Goal: Task Accomplishment & Management: Manage account settings

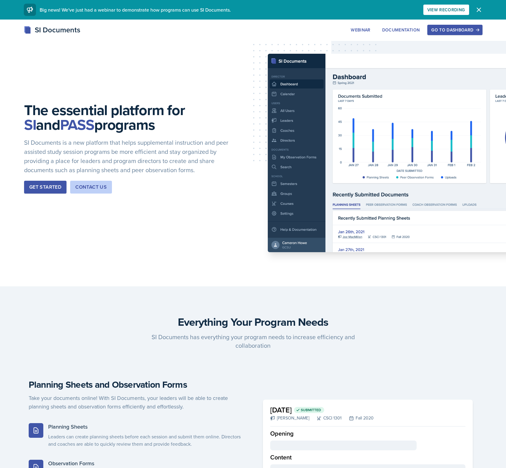
click at [451, 31] on div "Go to Dashboard" at bounding box center [454, 29] width 47 height 5
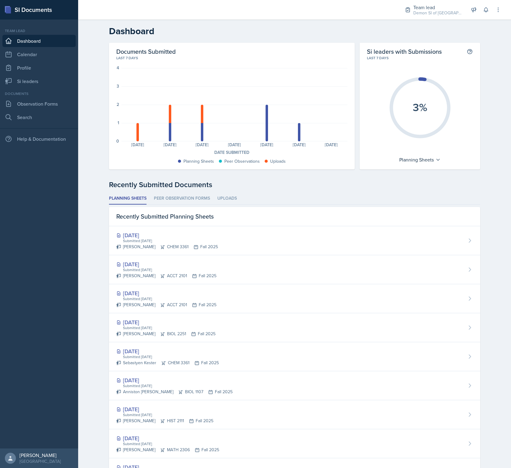
click at [493, 8] on div "Team lead Demon SI of Fleet Street / Fall 2025 Director Team lead Demon SI of […" at bounding box center [448, 10] width 105 height 20
click at [498, 7] on icon at bounding box center [498, 10] width 6 height 6
click at [477, 87] on button "Sign Out" at bounding box center [471, 86] width 59 height 12
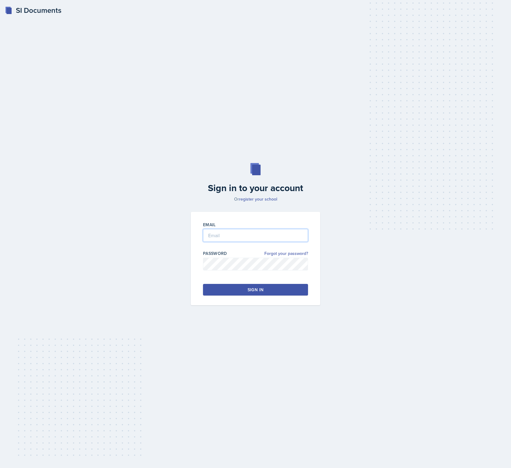
type input "[PERSON_NAME][EMAIL_ADDRESS][DOMAIN_NAME]"
click at [276, 251] on link "Forgot your password?" at bounding box center [286, 253] width 44 height 6
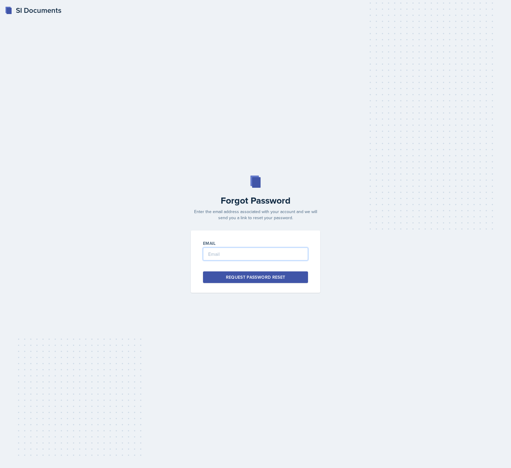
click at [275, 252] on input "email" at bounding box center [255, 253] width 105 height 13
click at [266, 258] on input "[PERSON_NAME][EMAIL_ADDRESS][DOMAIN_NAME]" at bounding box center [255, 253] width 105 height 13
paste input "[EMAIL_ADDRESS][DOMAIN_NAME]"
type input "[EMAIL_ADDRESS][DOMAIN_NAME]"
click at [263, 342] on div "SI Documents Forgot Password Enter the email address associated with your accou…" at bounding box center [255, 234] width 511 height 468
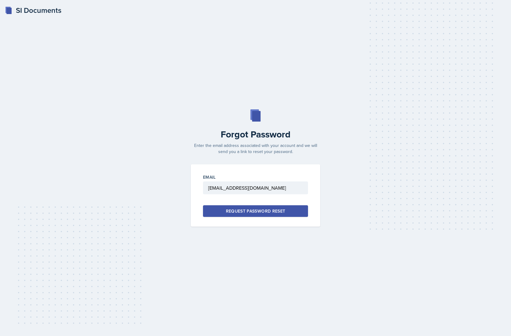
click at [240, 210] on div "Request Password Reset" at bounding box center [255, 211] width 59 height 6
click at [250, 193] on input "email" at bounding box center [255, 187] width 105 height 13
paste input "[EMAIL_ADDRESS][DOMAIN_NAME]"
click at [230, 189] on input "[EMAIL_ADDRESS][DOMAIN_NAME]" at bounding box center [255, 187] width 105 height 13
type input "nhambloo222@students.kennesaw.edu"
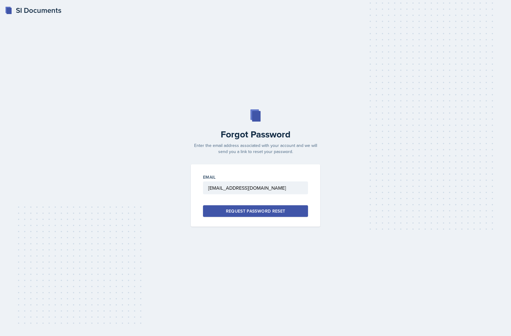
click at [239, 211] on div "Request Password Reset" at bounding box center [255, 211] width 59 height 6
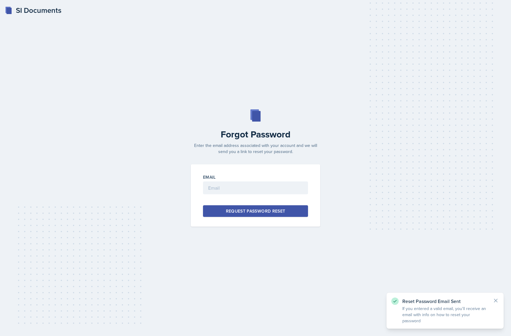
click at [181, 61] on div "SI Documents Forgot Password Enter the email address associated with your accou…" at bounding box center [255, 168] width 511 height 336
click at [45, 16] on div "SI Documents Forgot Password Enter the email address associated with your accou…" at bounding box center [255, 168] width 511 height 336
click at [35, 10] on div "SI Documents" at bounding box center [33, 10] width 56 height 11
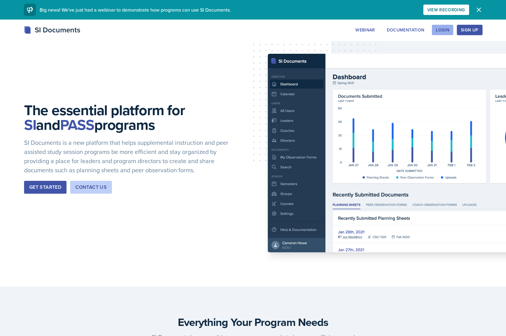
click at [437, 27] on button "Login" at bounding box center [442, 30] width 21 height 10
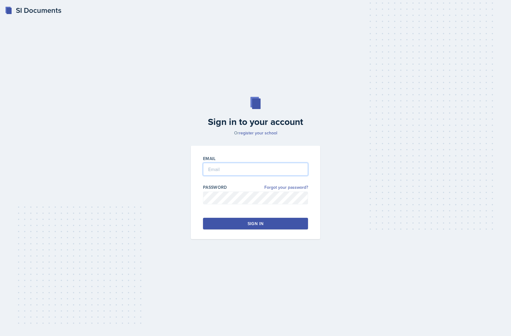
type input "[PERSON_NAME][EMAIL_ADDRESS][DOMAIN_NAME]"
click at [354, 214] on div "Sign in to your account Or register your school Email [PERSON_NAME][EMAIL_ADDRE…" at bounding box center [255, 167] width 491 height 181
click at [282, 189] on link "Forgot your password?" at bounding box center [286, 187] width 44 height 6
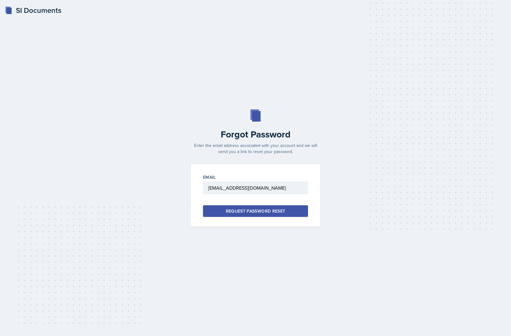
type input "[EMAIL_ADDRESS][DOMAIN_NAME]"
click at [125, 140] on div "Forgot Password Enter the email address associated with your account and we wil…" at bounding box center [255, 167] width 491 height 117
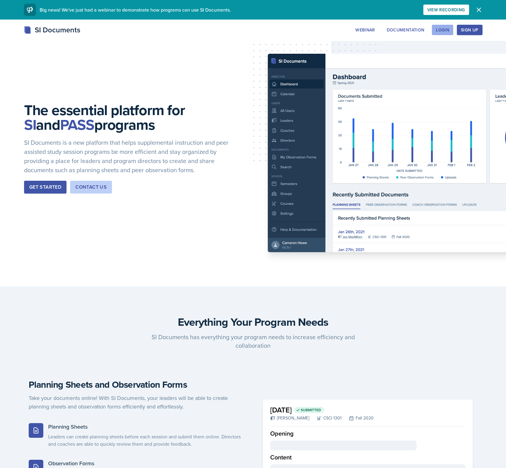
click at [443, 31] on div "Login" at bounding box center [442, 29] width 13 height 5
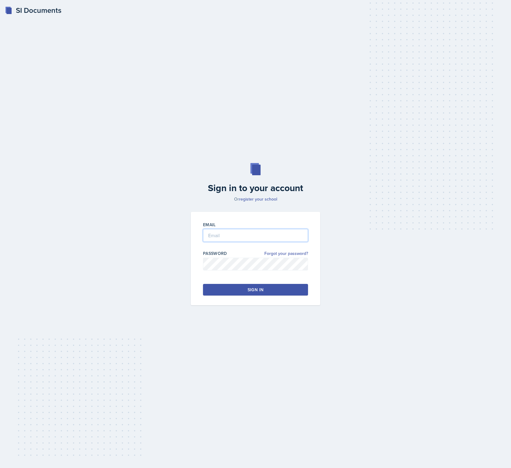
type input "[PERSON_NAME][EMAIL_ADDRESS][DOMAIN_NAME]"
click at [352, 289] on div "Sign in to your account Or register your school Email [PERSON_NAME][EMAIL_ADDRE…" at bounding box center [255, 233] width 491 height 181
click at [283, 253] on link "Forgot your password?" at bounding box center [286, 253] width 44 height 6
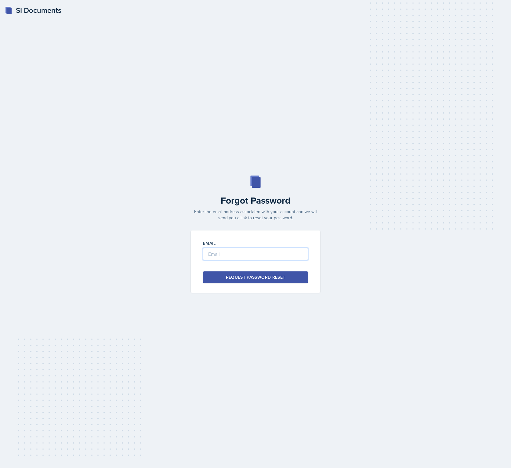
type input "[PERSON_NAME][EMAIL_ADDRESS][DOMAIN_NAME]"
click at [281, 289] on div "Email [PERSON_NAME][EMAIL_ADDRESS][DOMAIN_NAME] Request Password Reset" at bounding box center [255, 261] width 129 height 62
click at [282, 284] on div "Email [PERSON_NAME][EMAIL_ADDRESS][DOMAIN_NAME] Request Password Reset" at bounding box center [255, 261] width 129 height 62
click at [283, 279] on div "Request Password Reset" at bounding box center [255, 277] width 59 height 6
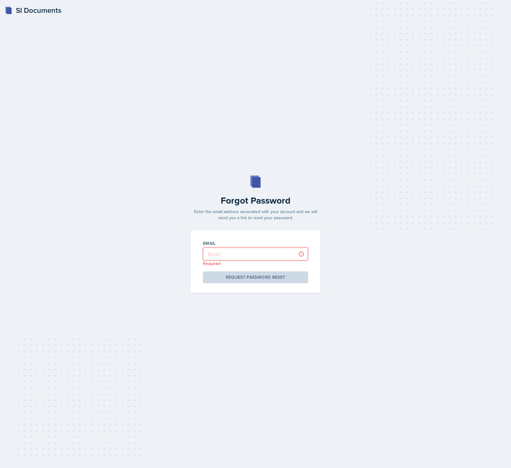
click at [235, 254] on input "email" at bounding box center [255, 253] width 105 height 13
type input "[PERSON_NAME][EMAIL_ADDRESS][DOMAIN_NAME]"
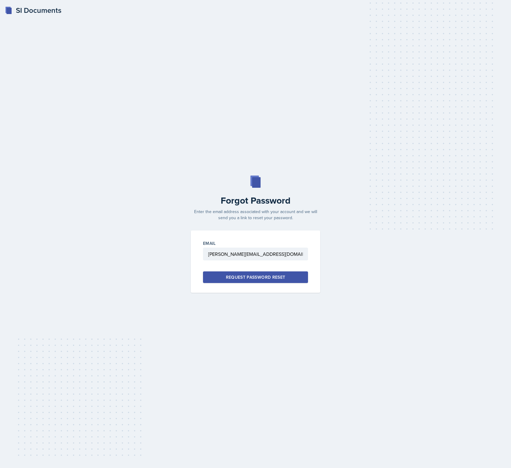
click at [242, 277] on div "Request Password Reset" at bounding box center [255, 277] width 59 height 6
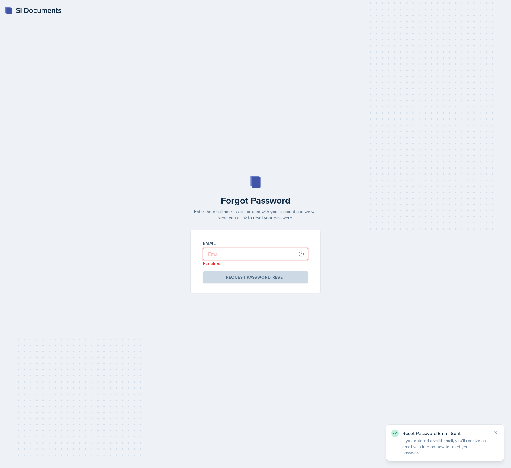
click at [233, 256] on input "email" at bounding box center [255, 253] width 105 height 13
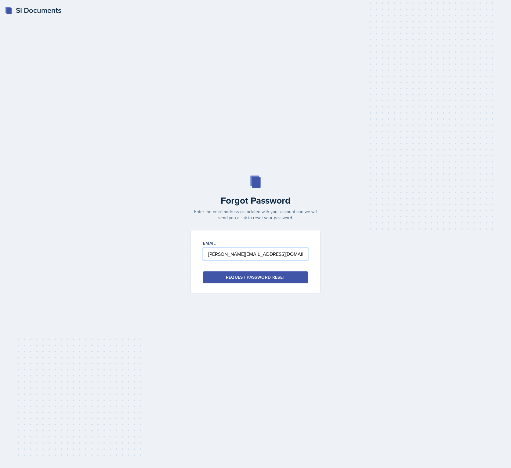
type input "[PERSON_NAME][EMAIL_ADDRESS][DOMAIN_NAME]"
click at [100, 240] on div "Forgot Password Enter the email address associated with your account and we wil…" at bounding box center [255, 233] width 491 height 117
click at [271, 257] on input "[PERSON_NAME][EMAIL_ADDRESS][DOMAIN_NAME]" at bounding box center [255, 253] width 105 height 13
click at [206, 255] on input "[PERSON_NAME][EMAIL_ADDRESS][DOMAIN_NAME]" at bounding box center [255, 253] width 105 height 13
click at [150, 262] on div "Forgot Password Enter the email address associated with your account and we wil…" at bounding box center [255, 233] width 491 height 117
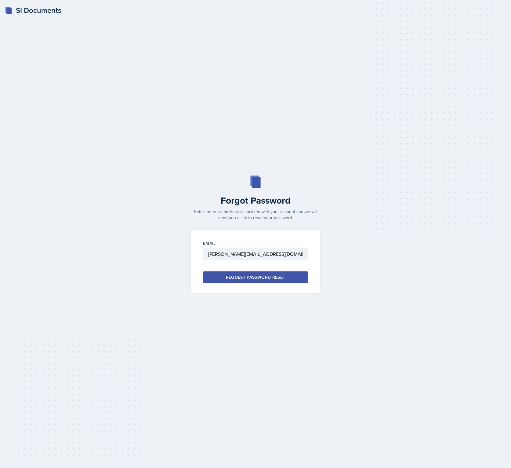
click at [248, 276] on div "Request Password Reset" at bounding box center [255, 277] width 59 height 6
click at [441, 145] on div "SI Documents Forgot Password Enter the email address associated with your accou…" at bounding box center [255, 234] width 511 height 468
click at [51, 12] on div "SI Documents" at bounding box center [33, 10] width 56 height 11
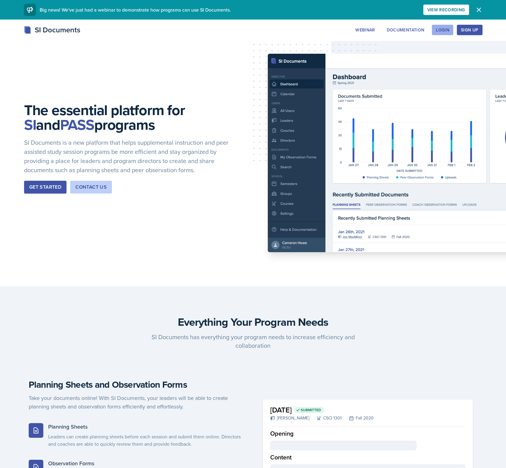
click at [435, 32] on button "Login" at bounding box center [442, 30] width 21 height 10
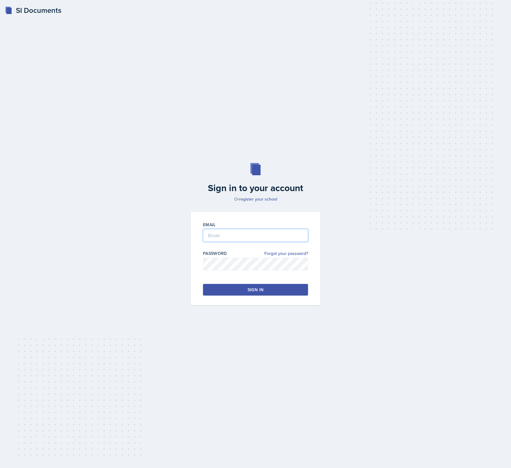
type input "[PERSON_NAME][EMAIL_ADDRESS][DOMAIN_NAME]"
click at [285, 205] on div "Sign in to your account Or register your school Email [PERSON_NAME][EMAIL_ADDRE…" at bounding box center [255, 233] width 491 height 181
click at [277, 288] on button "Sign in" at bounding box center [255, 290] width 105 height 12
click at [290, 254] on link "Forgot your password?" at bounding box center [286, 253] width 44 height 6
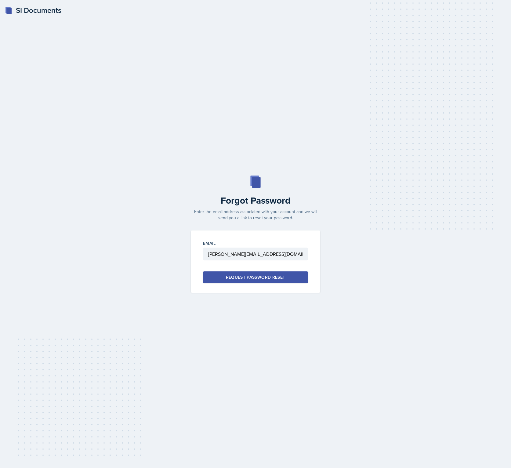
click at [284, 280] on button "Request Password Reset" at bounding box center [255, 277] width 105 height 12
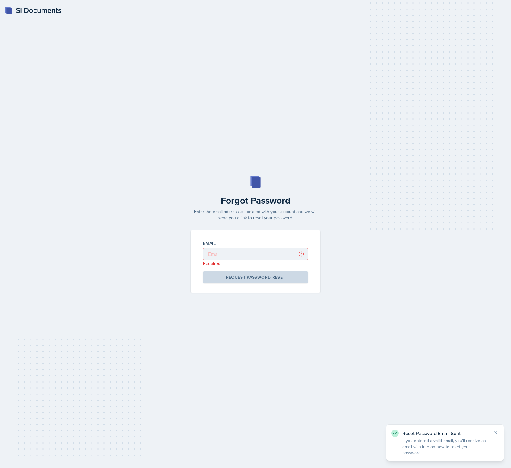
click at [325, 332] on div "SI Documents Forgot Password Enter the email address associated with your accou…" at bounding box center [255, 234] width 511 height 468
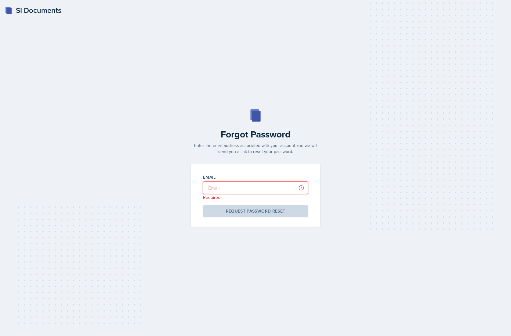
click at [237, 187] on input "email" at bounding box center [255, 187] width 105 height 13
type input "[PERSON_NAME][EMAIL_ADDRESS][DOMAIN_NAME]"
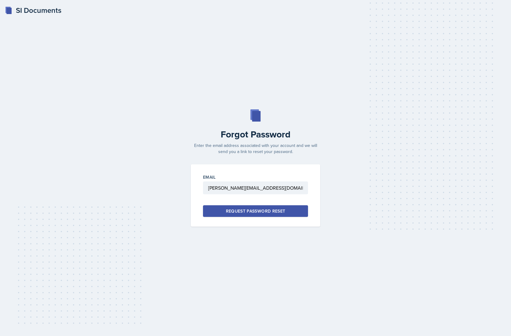
click at [265, 210] on div "Request Password Reset" at bounding box center [255, 211] width 59 height 6
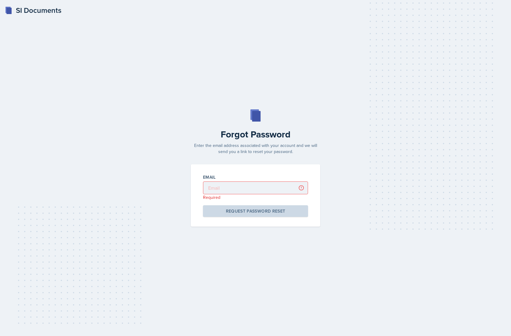
click at [413, 172] on div "Forgot Password Enter the email address associated with your account and we wil…" at bounding box center [255, 167] width 491 height 117
click at [234, 191] on input "email" at bounding box center [255, 187] width 105 height 13
type input "[PERSON_NAME][EMAIL_ADDRESS][DOMAIN_NAME]"
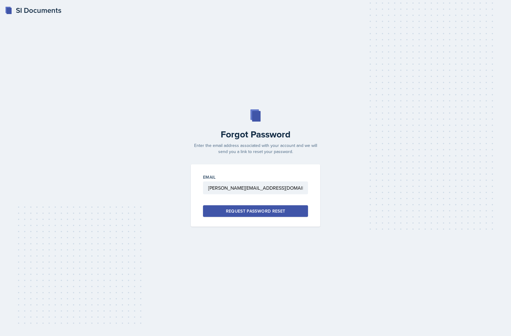
click at [242, 212] on div "Request Password Reset" at bounding box center [255, 211] width 59 height 6
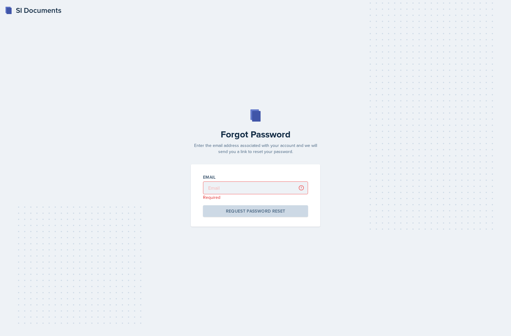
drag, startPoint x: 319, startPoint y: 59, endPoint x: 315, endPoint y: 55, distance: 5.8
click at [319, 58] on div "SI Documents Forgot Password Enter the email address associated with your accou…" at bounding box center [255, 168] width 511 height 336
drag, startPoint x: 168, startPoint y: 57, endPoint x: 129, endPoint y: 47, distance: 40.7
click at [168, 57] on div "SI Documents Forgot Password Enter the email address associated with your accou…" at bounding box center [255, 168] width 511 height 336
click at [54, 13] on div "SI Documents" at bounding box center [33, 10] width 56 height 11
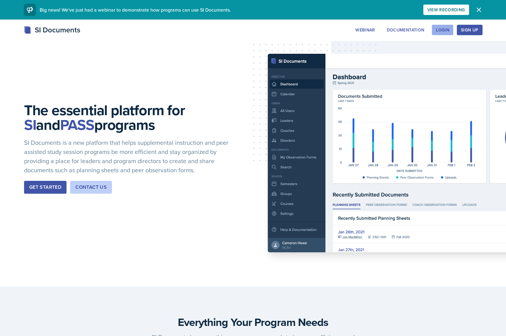
click at [447, 29] on div "Login" at bounding box center [442, 29] width 13 height 5
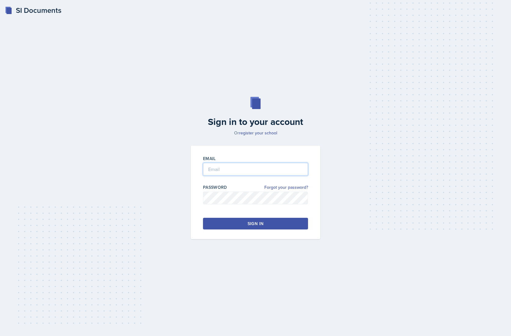
type input "[PERSON_NAME][EMAIL_ADDRESS][DOMAIN_NAME]"
click at [359, 240] on div "Sign in to your account Or register your school Email [PERSON_NAME][EMAIL_ADDRE…" at bounding box center [255, 167] width 491 height 181
click at [282, 224] on button "Sign in" at bounding box center [255, 224] width 105 height 12
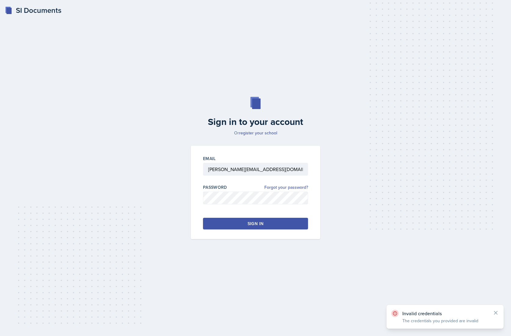
drag, startPoint x: 407, startPoint y: 215, endPoint x: 334, endPoint y: 203, distance: 73.6
click at [407, 215] on div "Sign in to your account Or register your school Email [PERSON_NAME][EMAIL_ADDRE…" at bounding box center [255, 167] width 491 height 181
click at [297, 189] on link "Forgot your password?" at bounding box center [286, 187] width 44 height 6
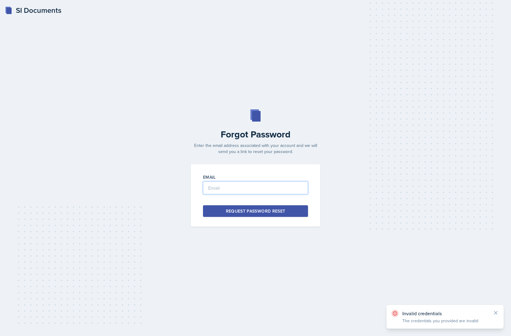
type input "[PERSON_NAME][EMAIL_ADDRESS][DOMAIN_NAME]"
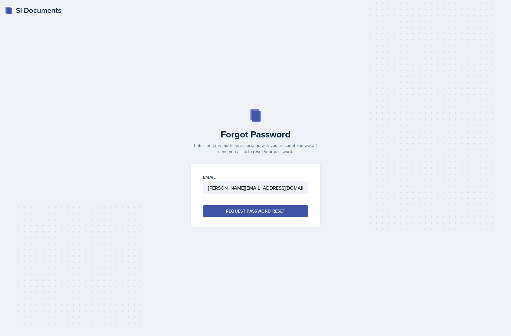
click at [256, 210] on div "Request Password Reset" at bounding box center [255, 211] width 59 height 6
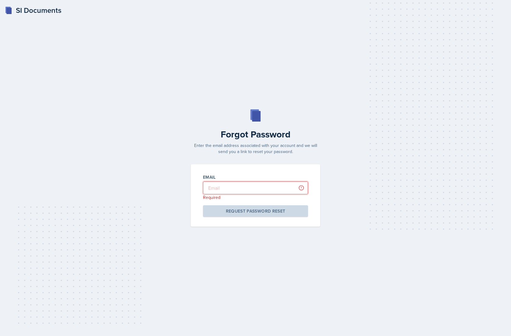
click at [231, 187] on input "email" at bounding box center [255, 187] width 105 height 13
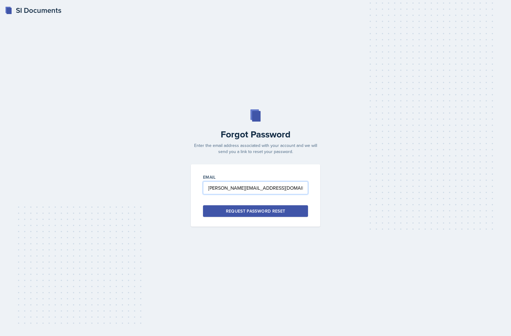
type input "[PERSON_NAME][EMAIL_ADDRESS][DOMAIN_NAME]"
click at [203, 205] on button "Request Password Reset" at bounding box center [255, 211] width 105 height 12
click at [272, 136] on h2 "Forgot Password" at bounding box center [255, 134] width 137 height 11
click at [26, 12] on div "SI Documents" at bounding box center [33, 10] width 56 height 11
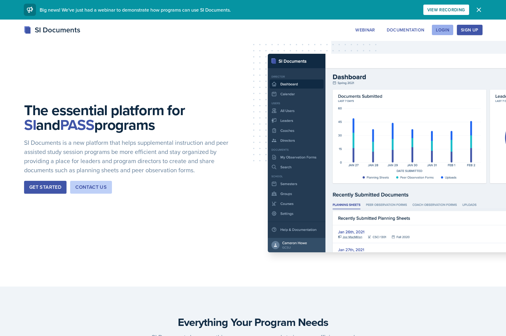
click at [437, 31] on div "Login" at bounding box center [442, 29] width 13 height 5
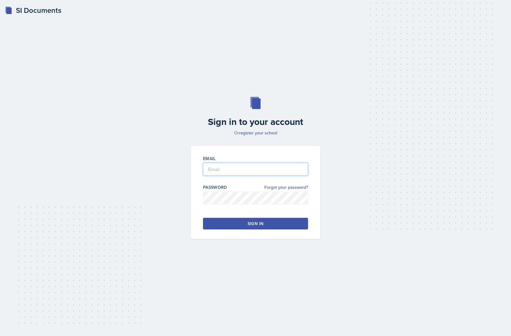
click at [243, 174] on input "email" at bounding box center [255, 169] width 105 height 13
paste input "[EMAIL_ADDRESS][DOMAIN_NAME]"
type input "[EMAIL_ADDRESS][DOMAIN_NAME]"
click at [276, 228] on button "Sign in" at bounding box center [255, 224] width 105 height 12
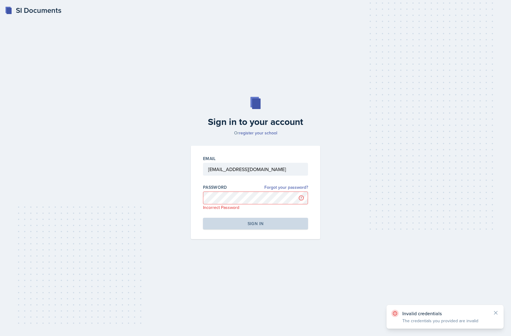
click at [137, 139] on div "Sign in to your account Or register your school Email [EMAIL_ADDRESS][DOMAIN_NA…" at bounding box center [255, 167] width 491 height 181
click at [359, 195] on div "Sign in to your account Or register your school Email [EMAIL_ADDRESS][DOMAIN_NA…" at bounding box center [255, 167] width 491 height 181
click at [283, 186] on link "Forgot your password?" at bounding box center [286, 187] width 44 height 6
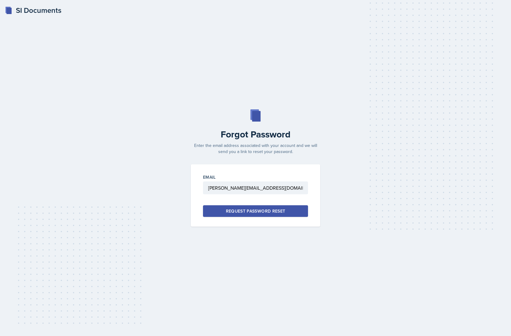
click at [268, 189] on input "[PERSON_NAME][EMAIL_ADDRESS][DOMAIN_NAME]" at bounding box center [255, 187] width 105 height 13
type input "[PERSON_NAME][EMAIL_ADDRESS][PERSON_NAME][DOMAIN_NAME]"
click at [268, 212] on div "Request Password Reset" at bounding box center [255, 211] width 59 height 6
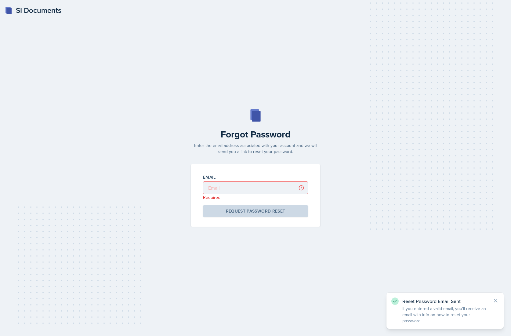
click at [142, 154] on div "Forgot Password Enter the email address associated with your account and we wil…" at bounding box center [255, 167] width 491 height 117
click at [309, 79] on div "SI Documents Forgot Password Enter the email address associated with your accou…" at bounding box center [255, 168] width 511 height 336
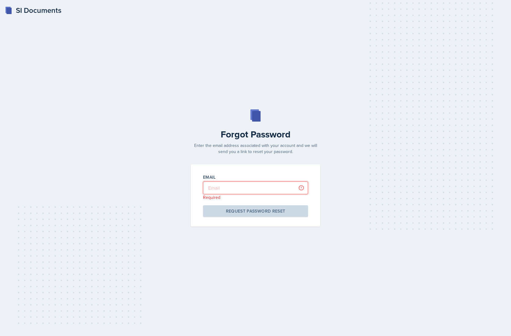
click at [253, 191] on input "email" at bounding box center [255, 187] width 105 height 13
type input "[PERSON_NAME][EMAIL_ADDRESS][DOMAIN_NAME]"
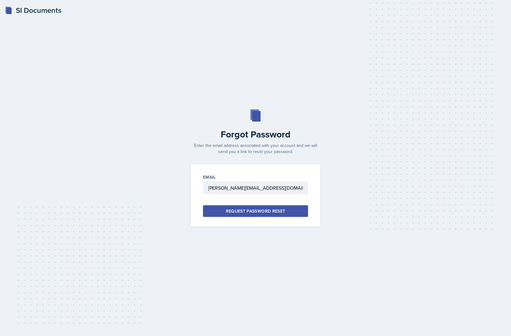
click at [253, 211] on div "Request Password Reset" at bounding box center [255, 211] width 59 height 6
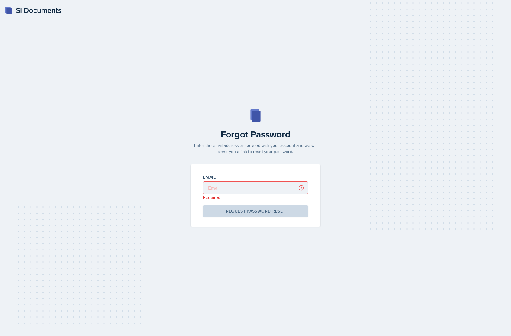
click at [227, 137] on h2 "Forgot Password" at bounding box center [255, 134] width 137 height 11
